Goal: Check status: Check status

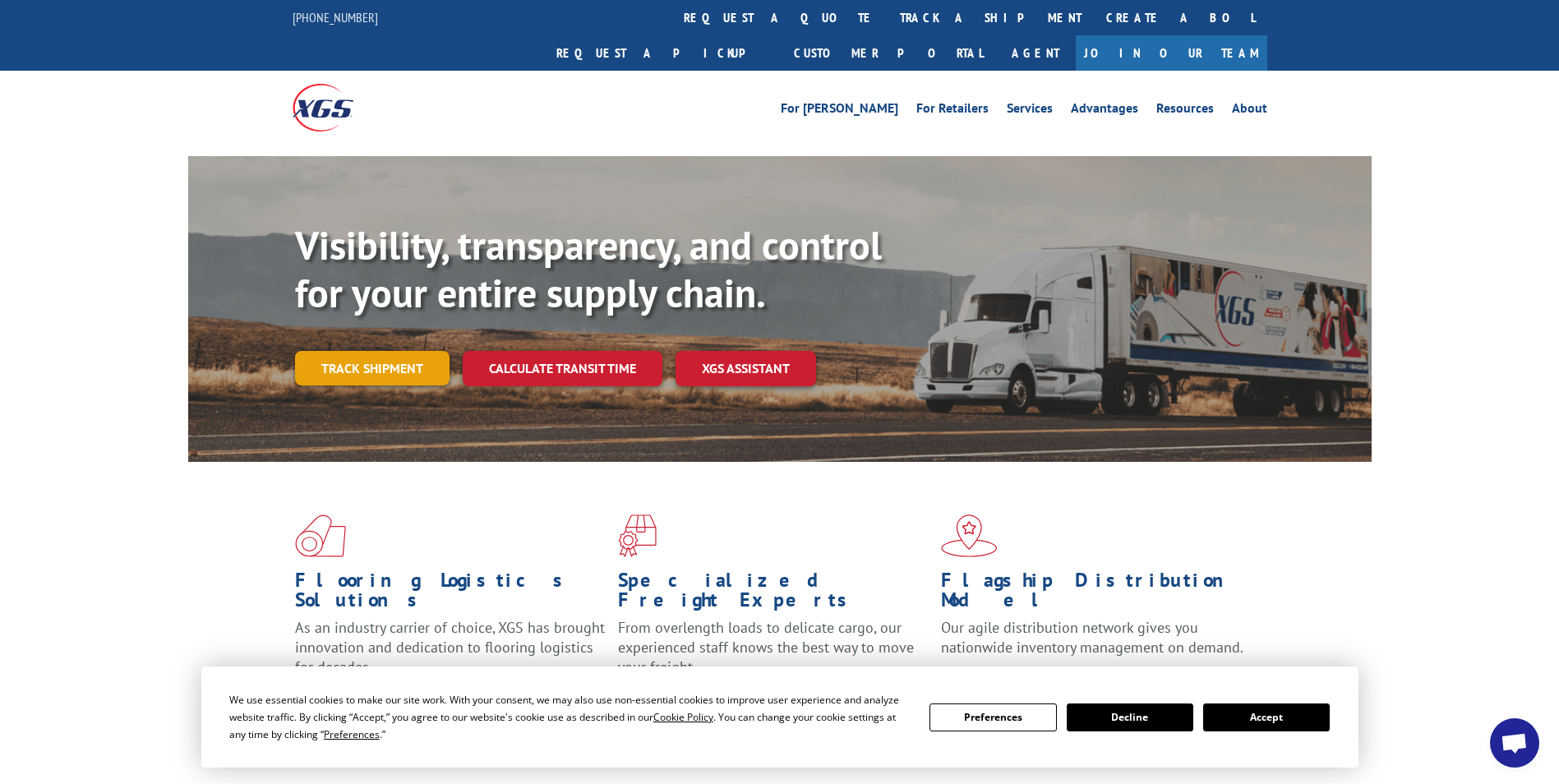
click at [387, 351] on link "Track shipment" at bounding box center [373, 368] width 155 height 34
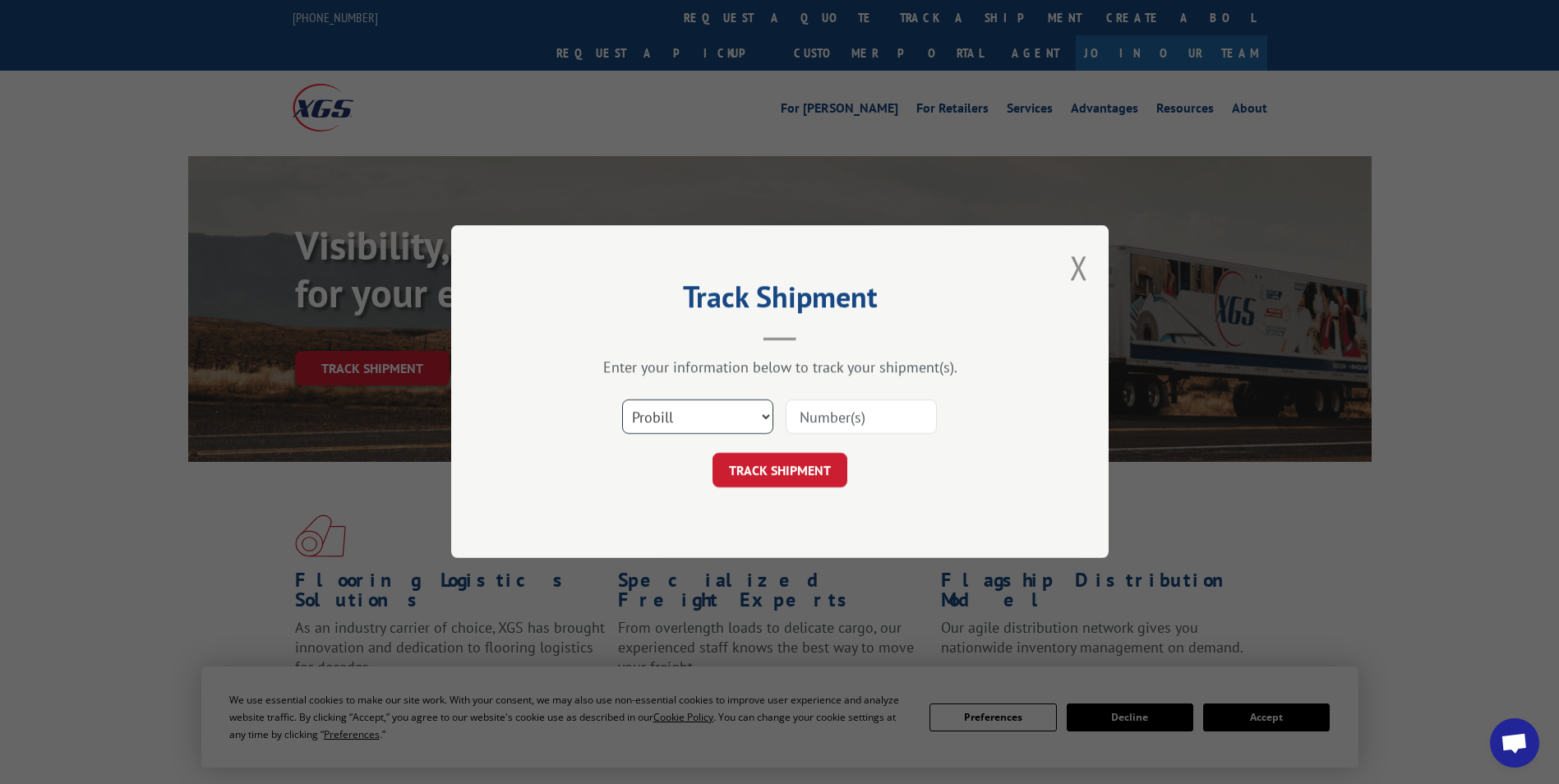
drag, startPoint x: 763, startPoint y: 415, endPoint x: 743, endPoint y: 424, distance: 21.9
click at [763, 415] on select "Select category... Probill BOL PO" at bounding box center [698, 418] width 151 height 34
select select "bol"
click at [623, 401] on select "Select category... Probill BOL PO" at bounding box center [698, 418] width 151 height 34
click at [882, 420] on input at bounding box center [862, 418] width 151 height 34
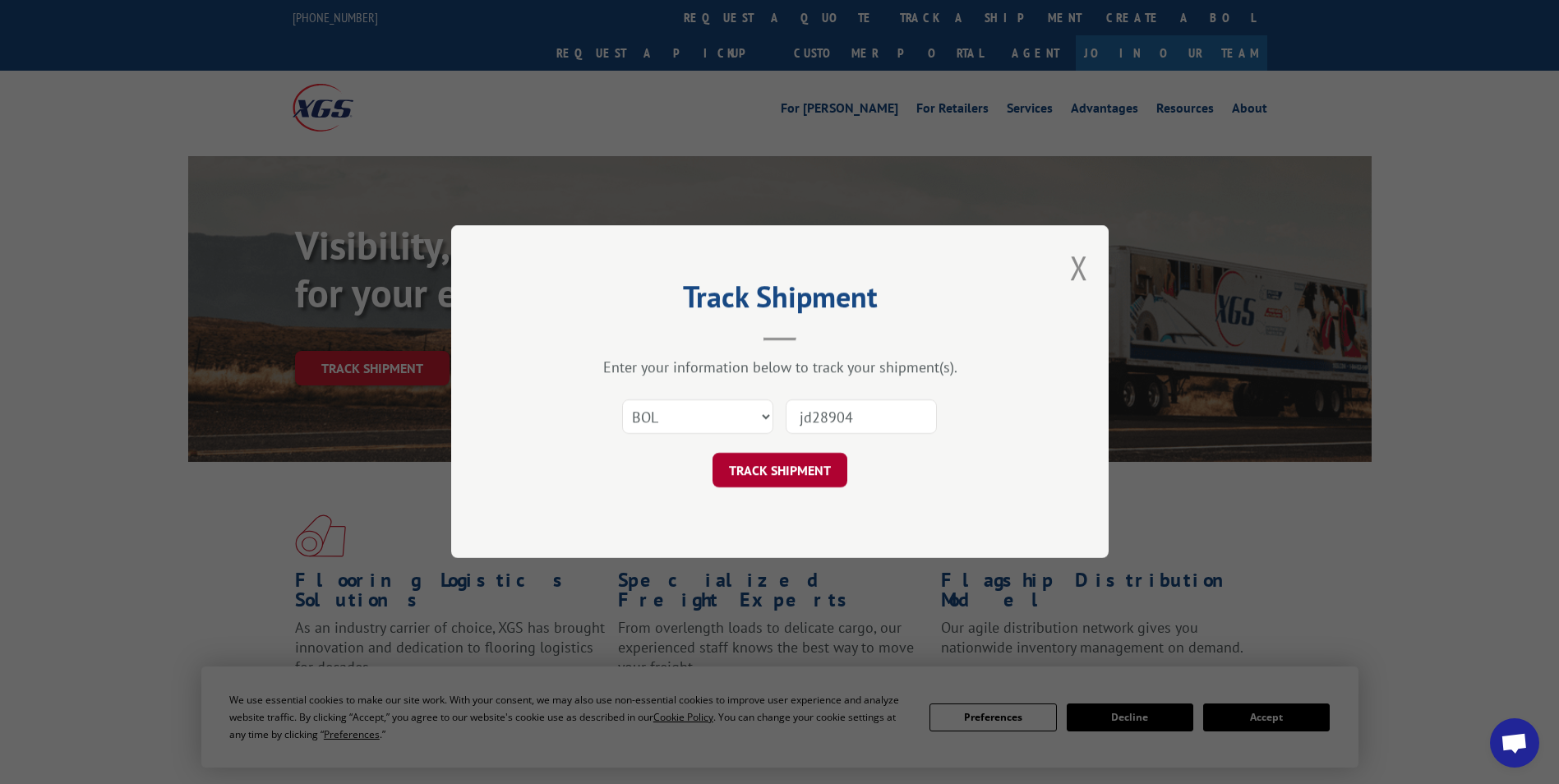
type input "jd28904"
click at [790, 464] on button "TRACK SHIPMENT" at bounding box center [780, 470] width 135 height 34
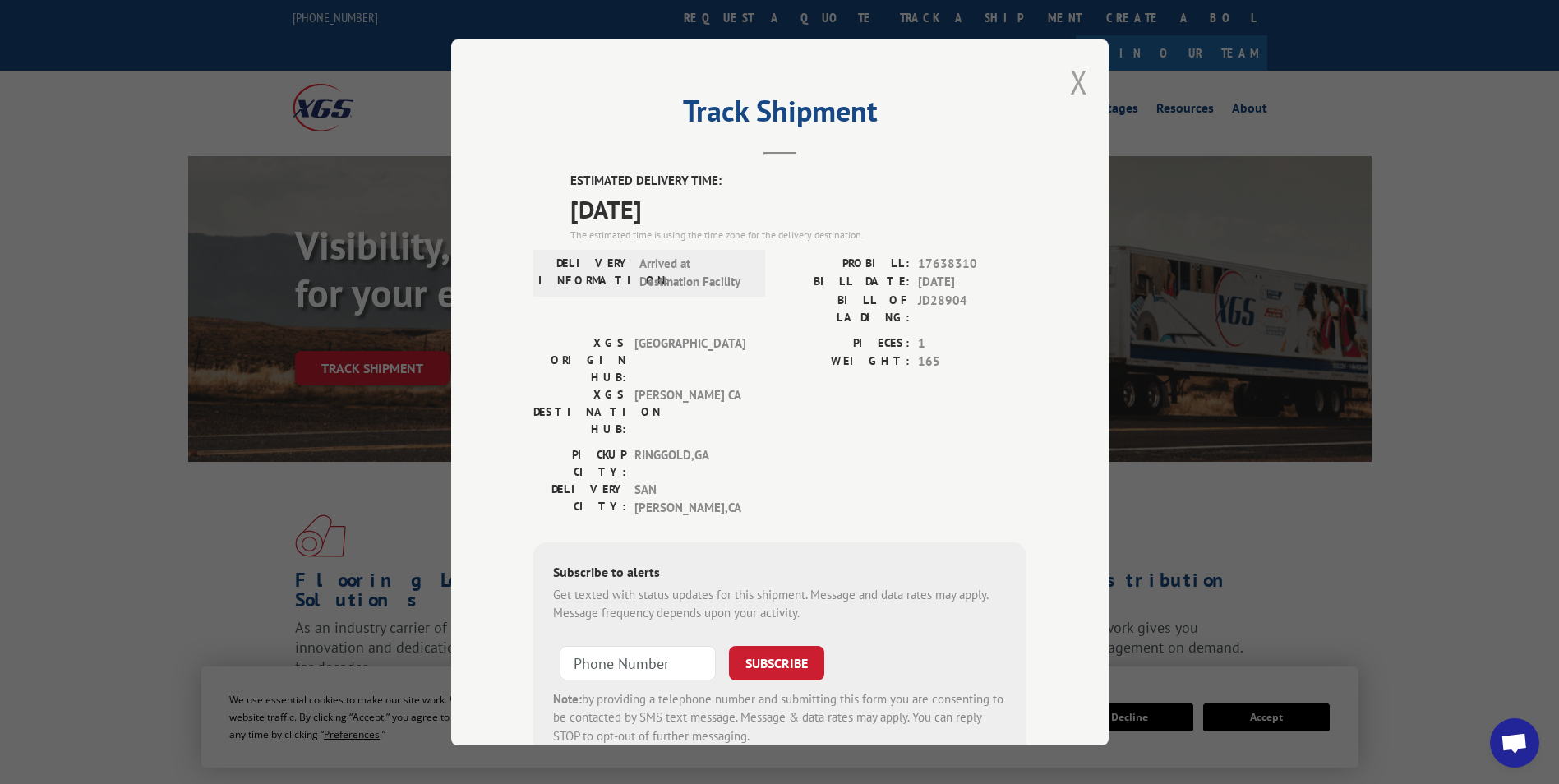
click at [1079, 80] on button "Close modal" at bounding box center [1079, 82] width 18 height 44
